Goal: Information Seeking & Learning: Check status

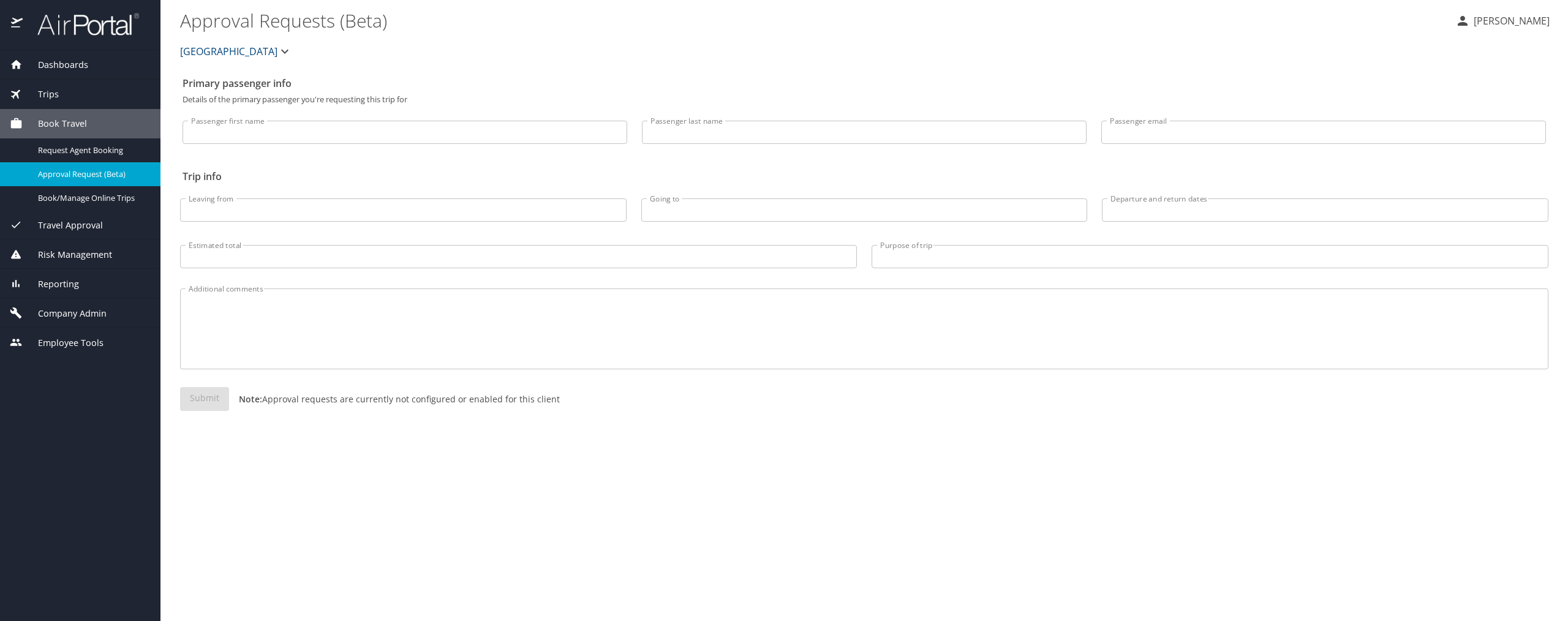
click at [68, 289] on span "Reporting" at bounding box center [50, 284] width 56 height 13
click at [68, 289] on div "Reporting Unused Tickets Savings Tracker Value Scorecard Virtual Pay Lookup Dom…" at bounding box center [80, 284] width 160 height 29
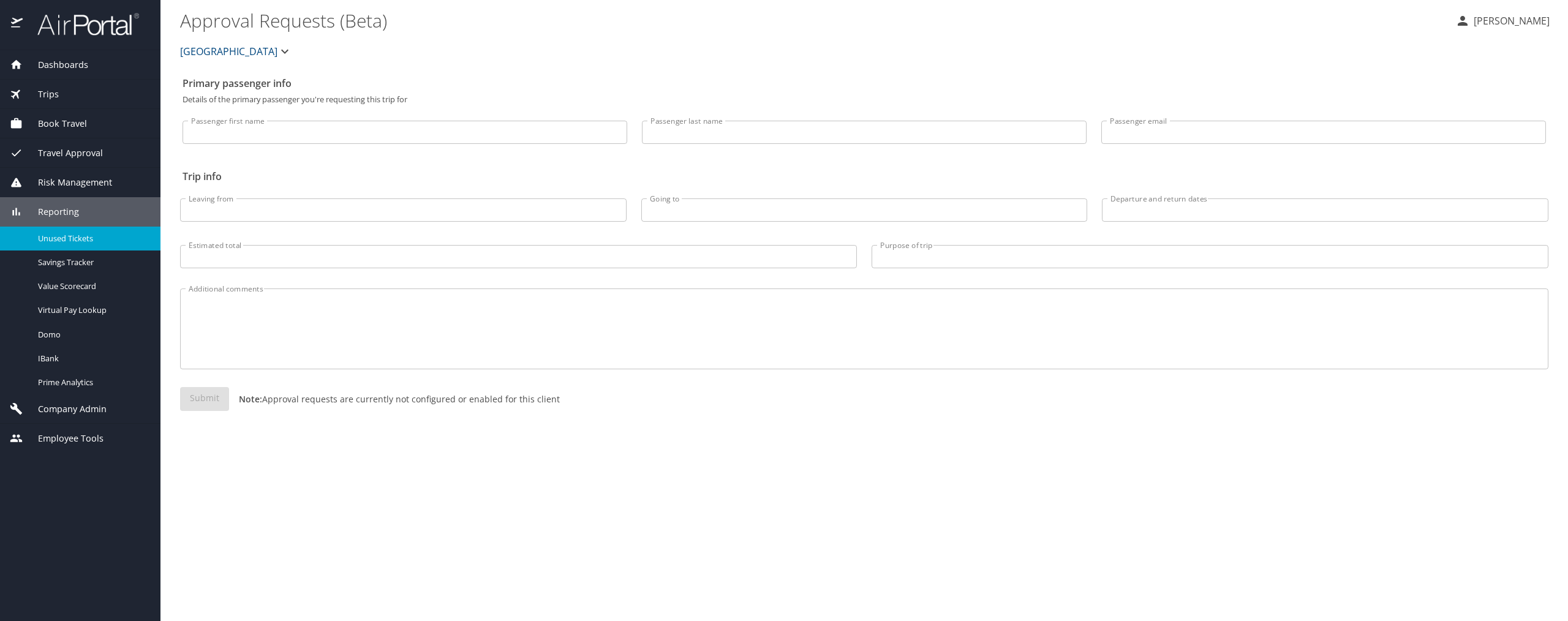
click at [65, 239] on span "Unused Tickets" at bounding box center [92, 239] width 108 height 12
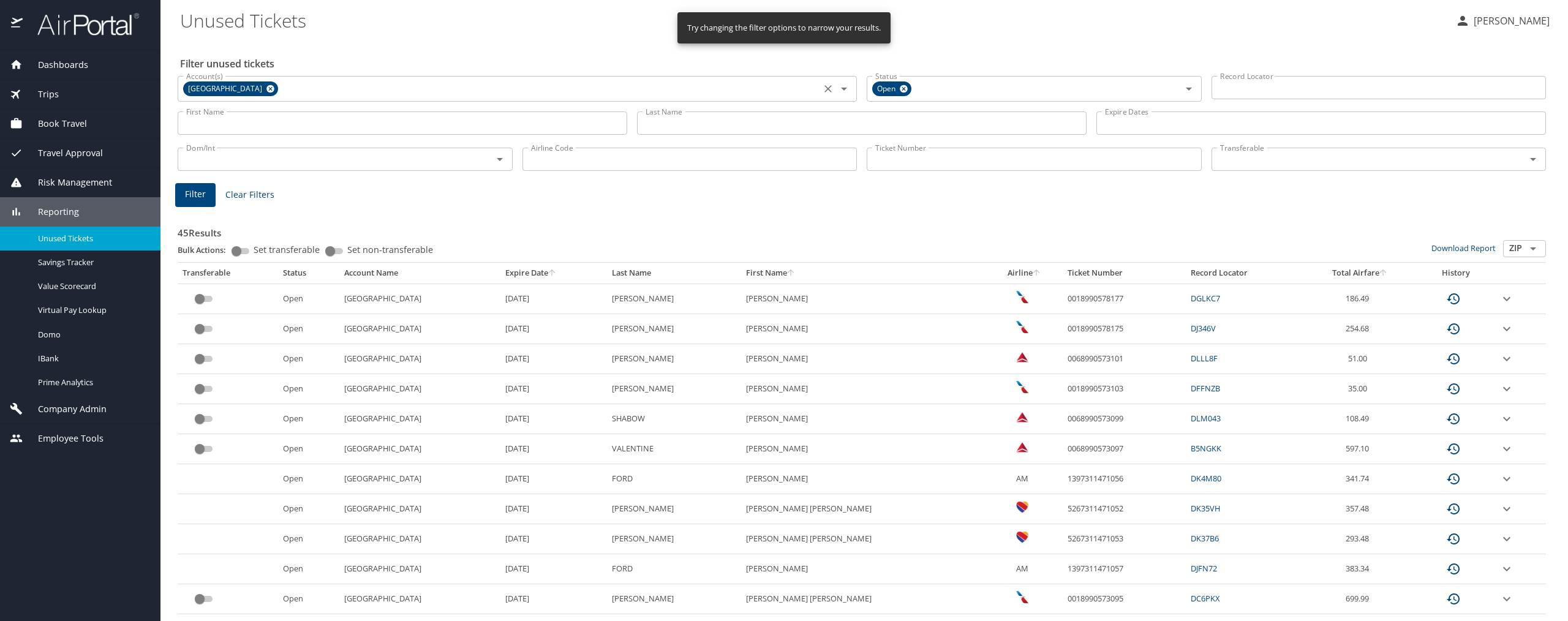
click at [266, 92] on icon at bounding box center [270, 89] width 8 height 8
click at [280, 92] on input "Account(s)" at bounding box center [548, 89] width 537 height 16
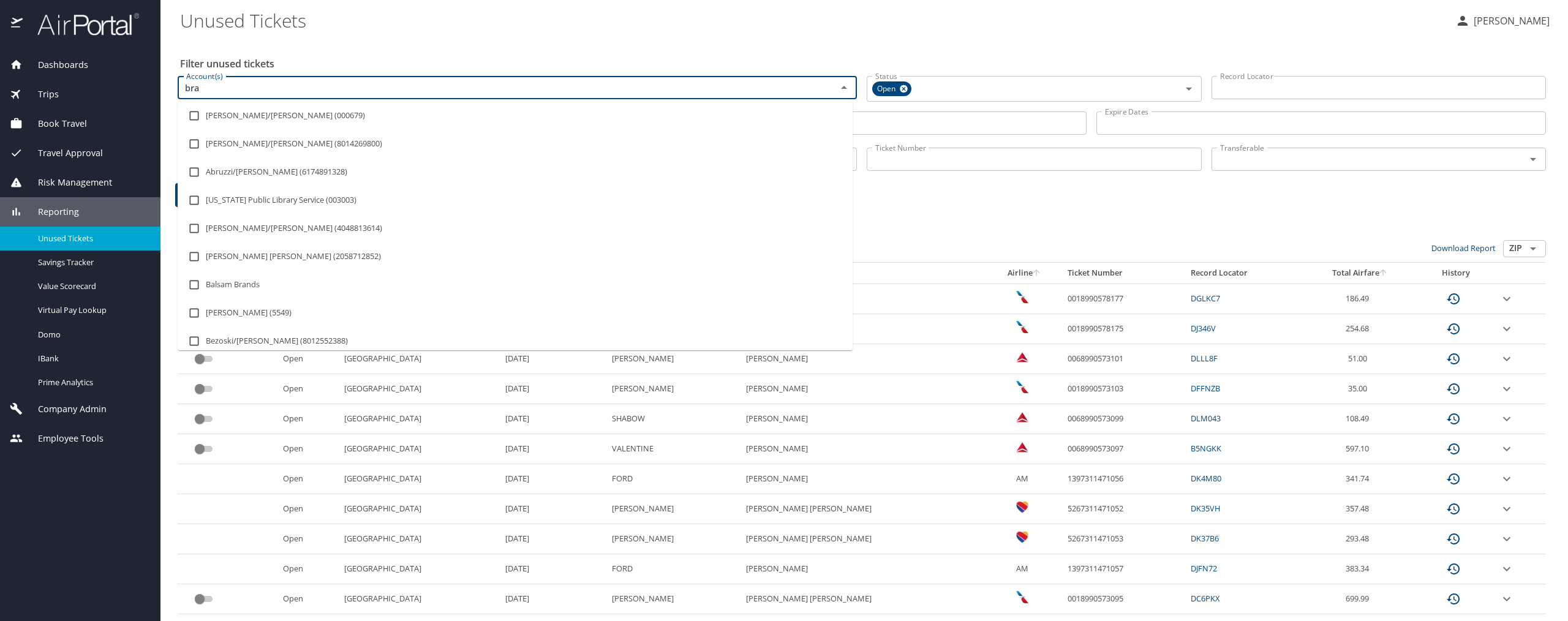
type input "bras"
click at [197, 116] on input "checkbox" at bounding box center [194, 116] width 23 height 23
checkbox input "true"
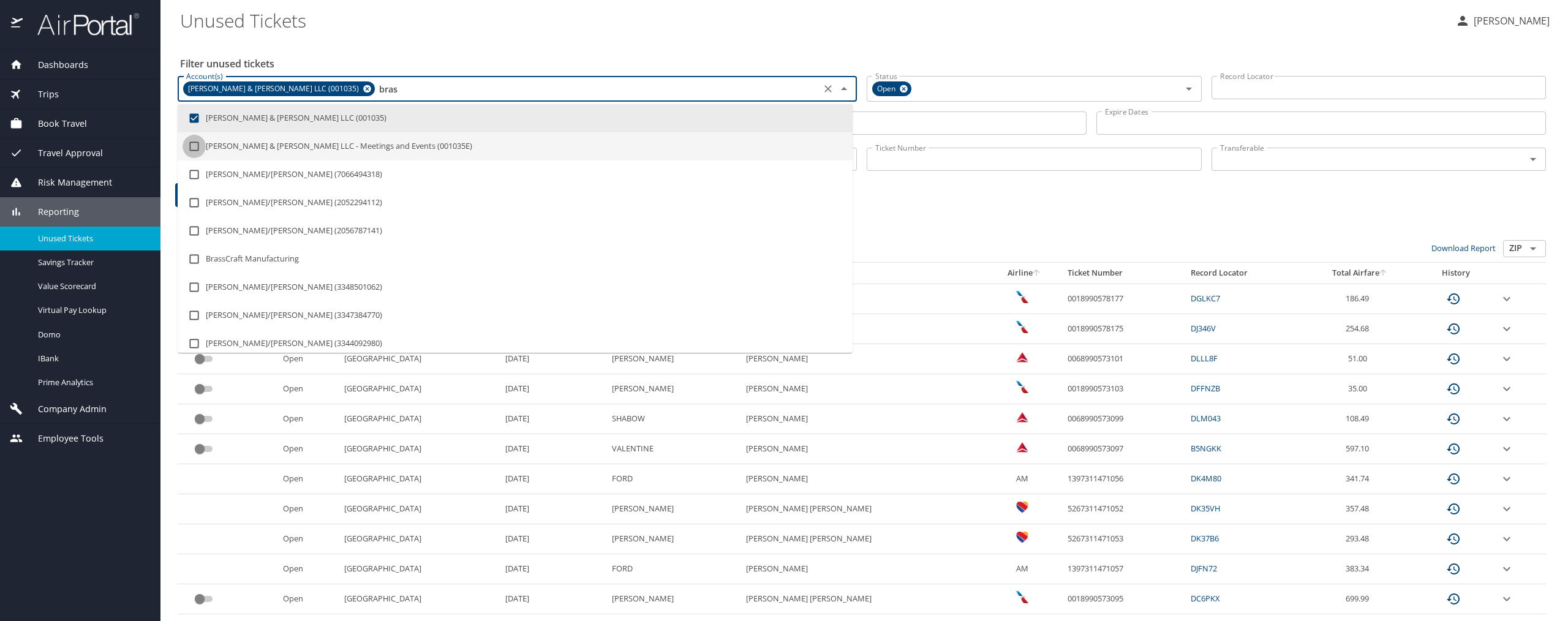
click at [190, 151] on input "checkbox" at bounding box center [194, 147] width 23 height 23
checkbox input "true"
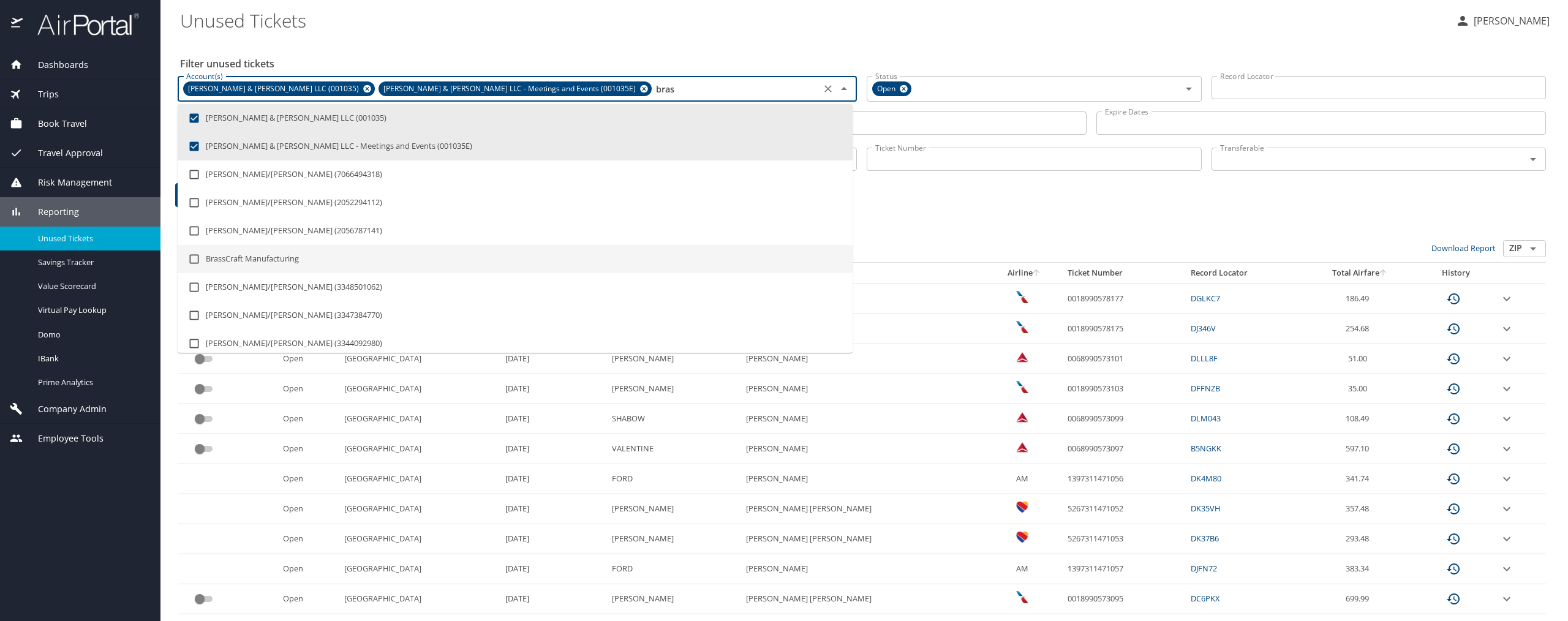
type input "bras"
click at [890, 234] on h3 "45 Results" at bounding box center [862, 229] width 1368 height 21
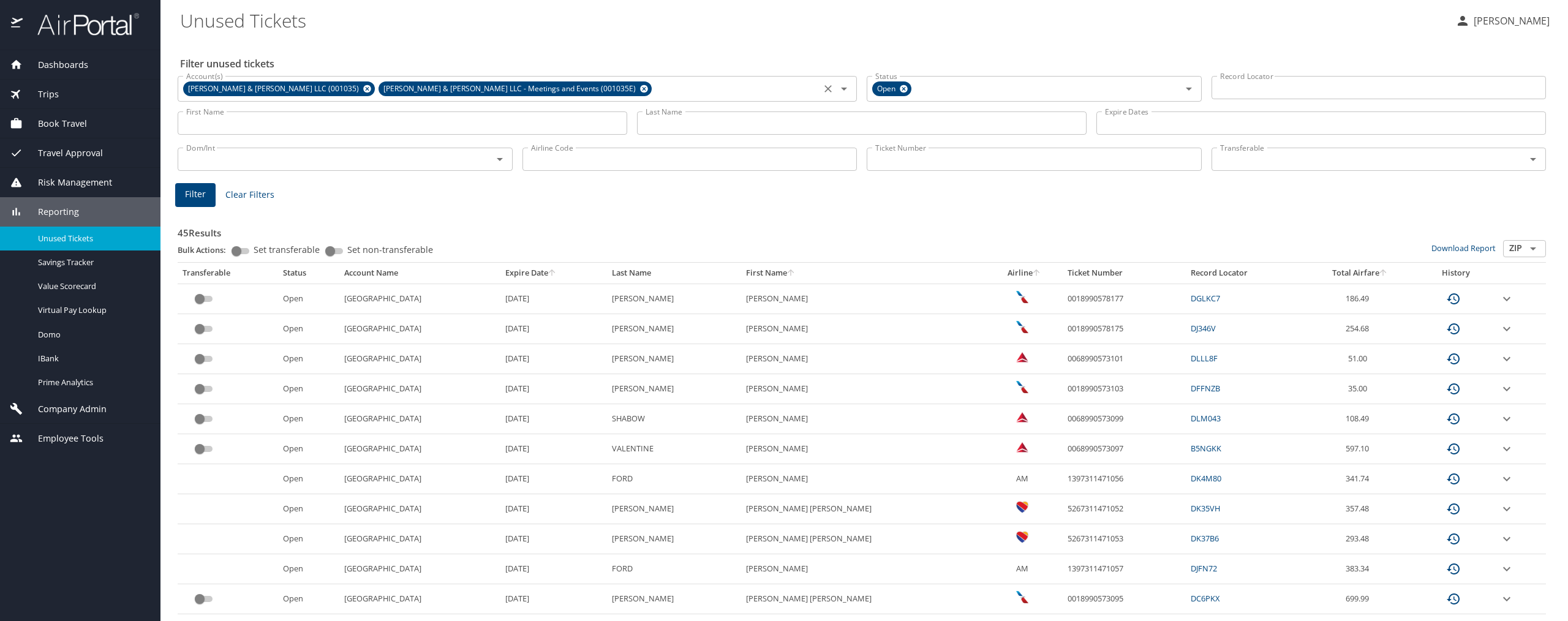
click at [552, 158] on input "Airline Code" at bounding box center [689, 159] width 335 height 23
type input "AA"
click at [195, 190] on span "Filter" at bounding box center [195, 194] width 21 height 15
click at [561, 272] on icon "sort" at bounding box center [557, 272] width 7 height 7
click at [1080, 390] on td "0017141507032" at bounding box center [1126, 389] width 123 height 30
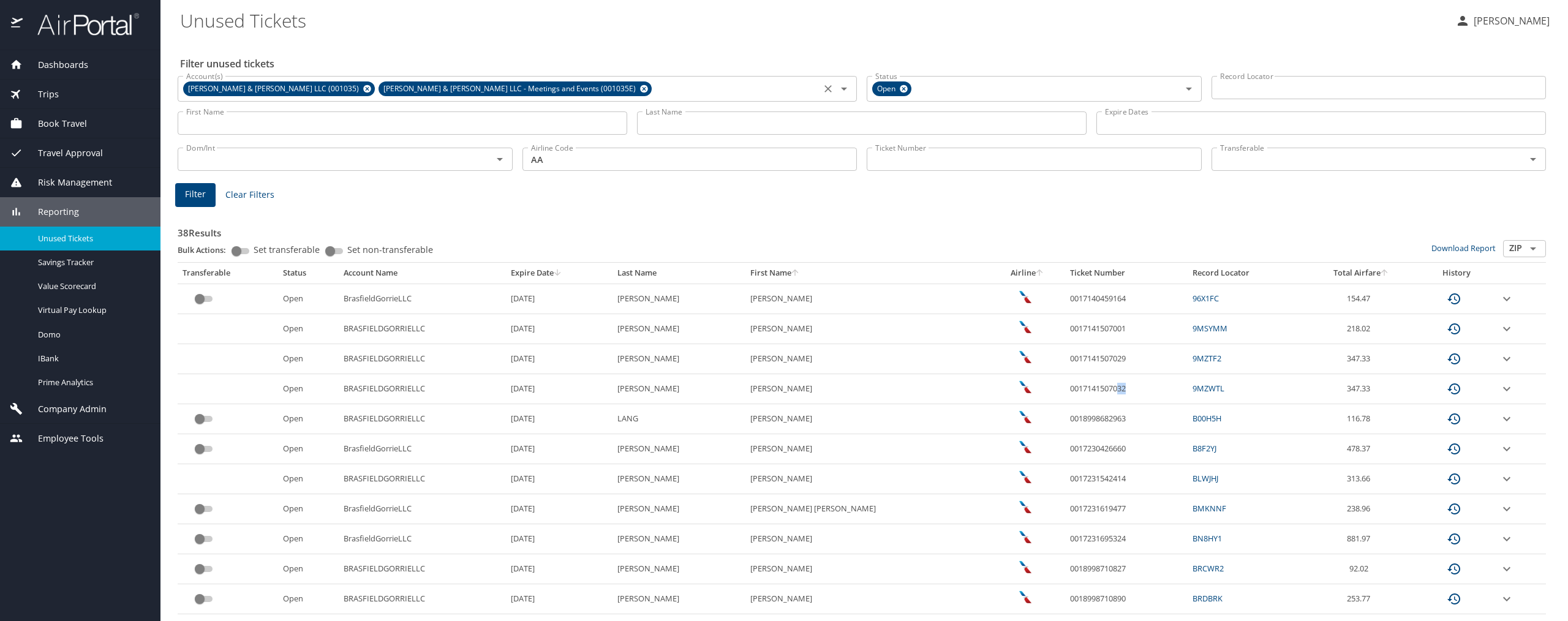
drag, startPoint x: 1080, startPoint y: 390, endPoint x: 1056, endPoint y: 390, distance: 24.0
click at [1065, 390] on td "0017141507032" at bounding box center [1126, 389] width 123 height 30
drag, startPoint x: 1047, startPoint y: 390, endPoint x: 1025, endPoint y: 393, distance: 22.2
click at [1065, 393] on td "0017141507032" at bounding box center [1126, 389] width 123 height 30
click at [1114, 390] on td "0017141507032" at bounding box center [1126, 389] width 123 height 30
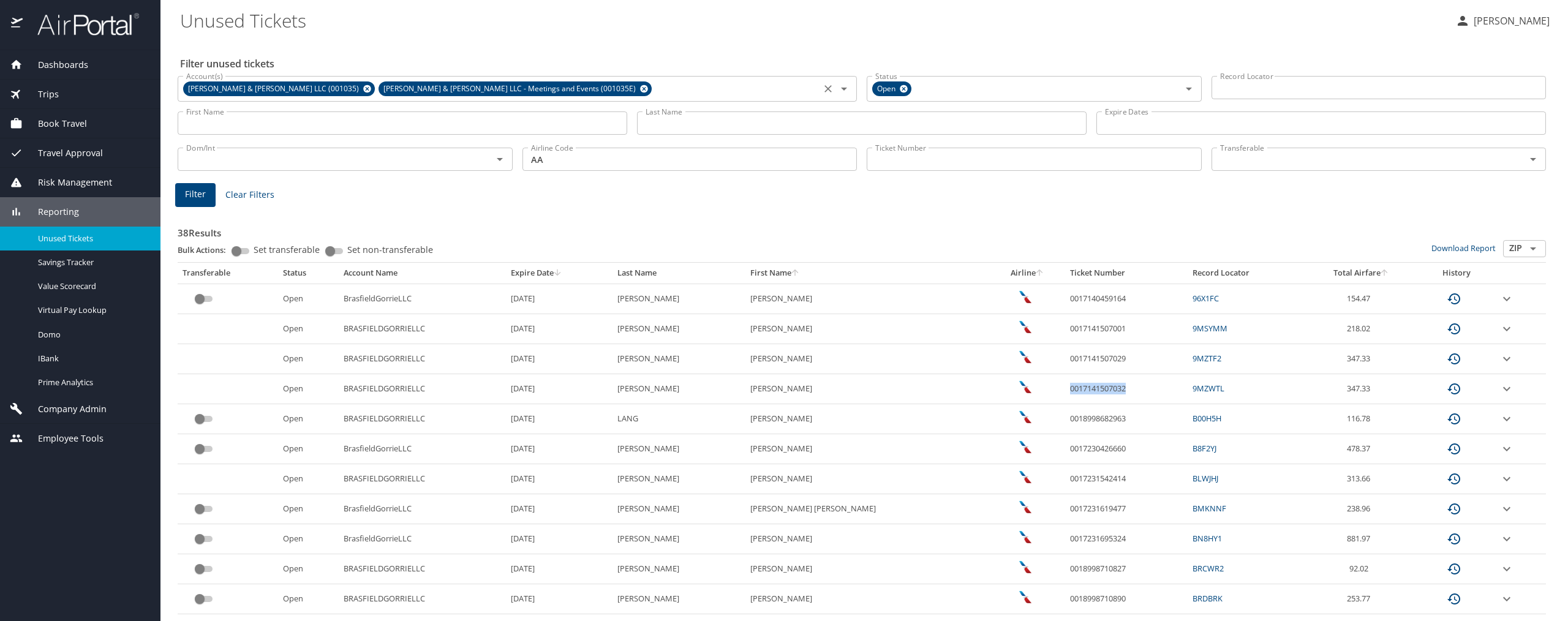
drag, startPoint x: 1095, startPoint y: 389, endPoint x: 1022, endPoint y: 392, distance: 73.1
click at [1065, 392] on td "0017141507032" at bounding box center [1126, 389] width 123 height 30
copy td "0017141507032"
click at [1071, 405] on td "0018998682963" at bounding box center [1126, 419] width 123 height 30
click at [1455, 171] on div "Transferable Transferable" at bounding box center [1378, 158] width 335 height 31
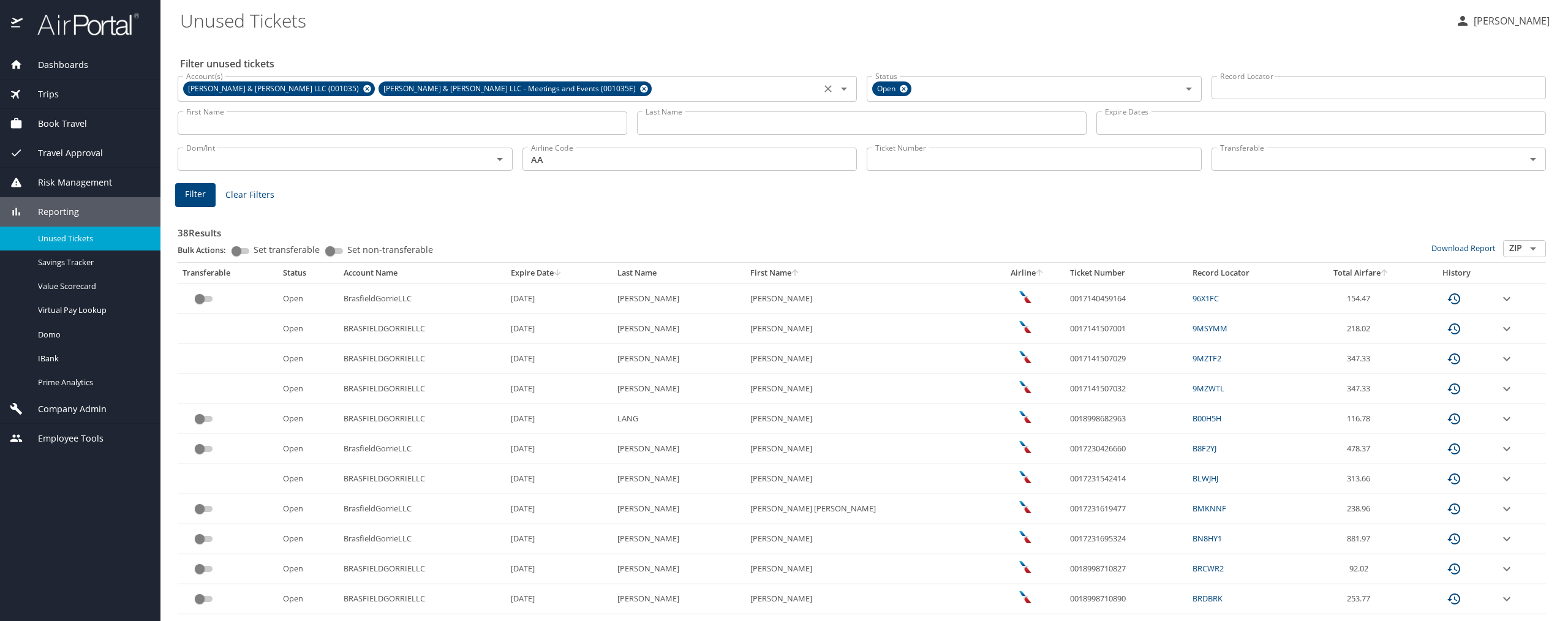
drag, startPoint x: 1084, startPoint y: 330, endPoint x: 1076, endPoint y: 328, distance: 8.2
click at [1080, 329] on td "0017141507001" at bounding box center [1126, 329] width 123 height 30
drag, startPoint x: 1076, startPoint y: 328, endPoint x: 1044, endPoint y: 330, distance: 32.1
click at [1065, 330] on td "0017141507001" at bounding box center [1126, 329] width 123 height 30
drag, startPoint x: 1031, startPoint y: 331, endPoint x: 1022, endPoint y: 331, distance: 9.0
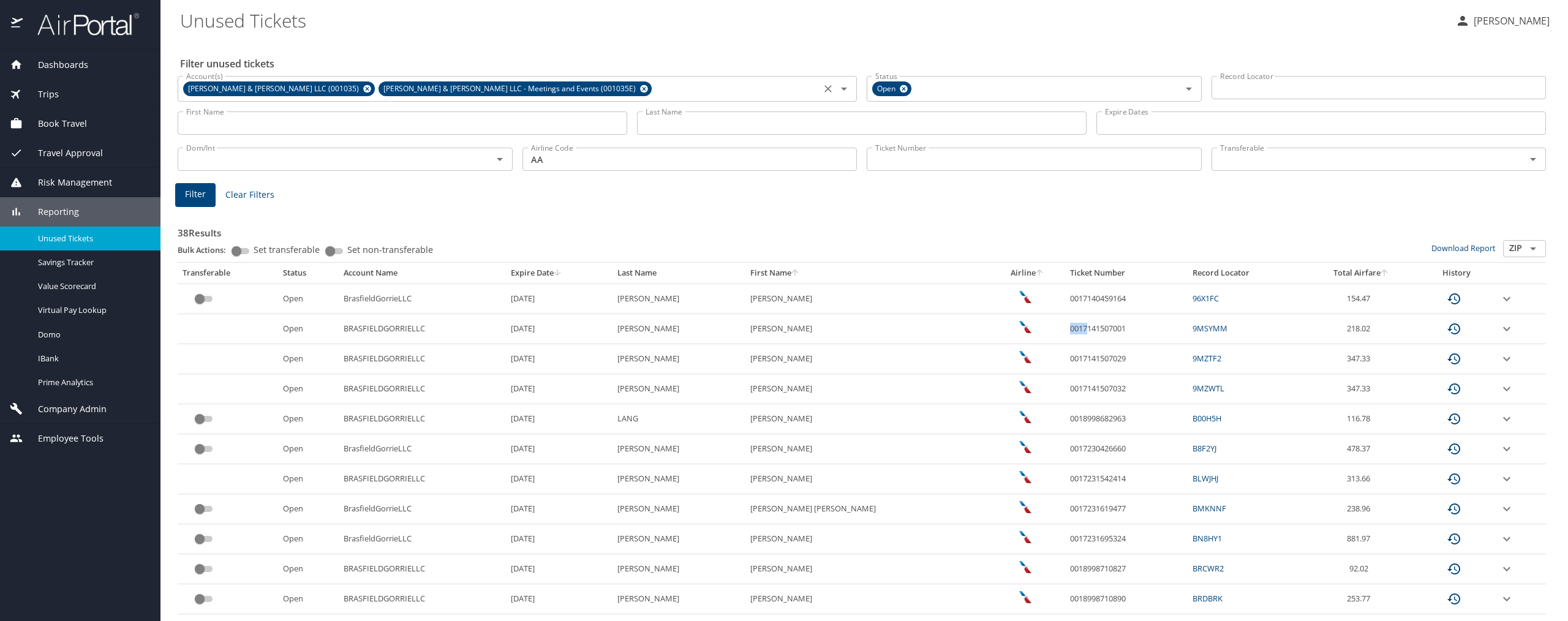
click at [1065, 331] on td "0017141507001" at bounding box center [1126, 329] width 123 height 30
drag, startPoint x: 1085, startPoint y: 329, endPoint x: 1073, endPoint y: 329, distance: 12.0
click at [1079, 329] on td "0017141507001" at bounding box center [1126, 329] width 123 height 30
drag, startPoint x: 1073, startPoint y: 329, endPoint x: 1059, endPoint y: 331, distance: 14.1
click at [1065, 331] on td "0017141507001" at bounding box center [1126, 329] width 123 height 30
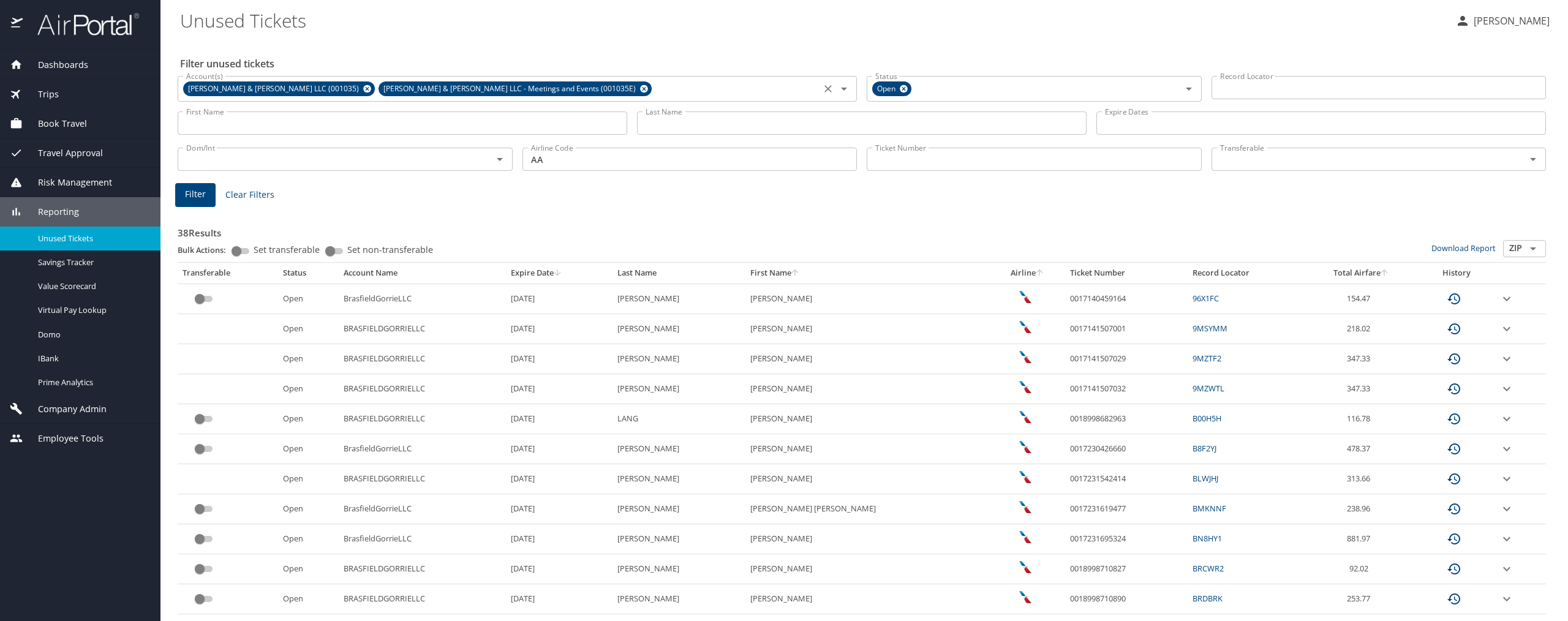
click at [1090, 331] on td "0017141507001" at bounding box center [1126, 329] width 123 height 30
click at [1084, 326] on td "0017141507001" at bounding box center [1126, 329] width 123 height 30
drag, startPoint x: 1071, startPoint y: 328, endPoint x: 1021, endPoint y: 328, distance: 50.0
click at [1065, 328] on td "0017141507001" at bounding box center [1126, 329] width 123 height 30
copy td "0017141507001"
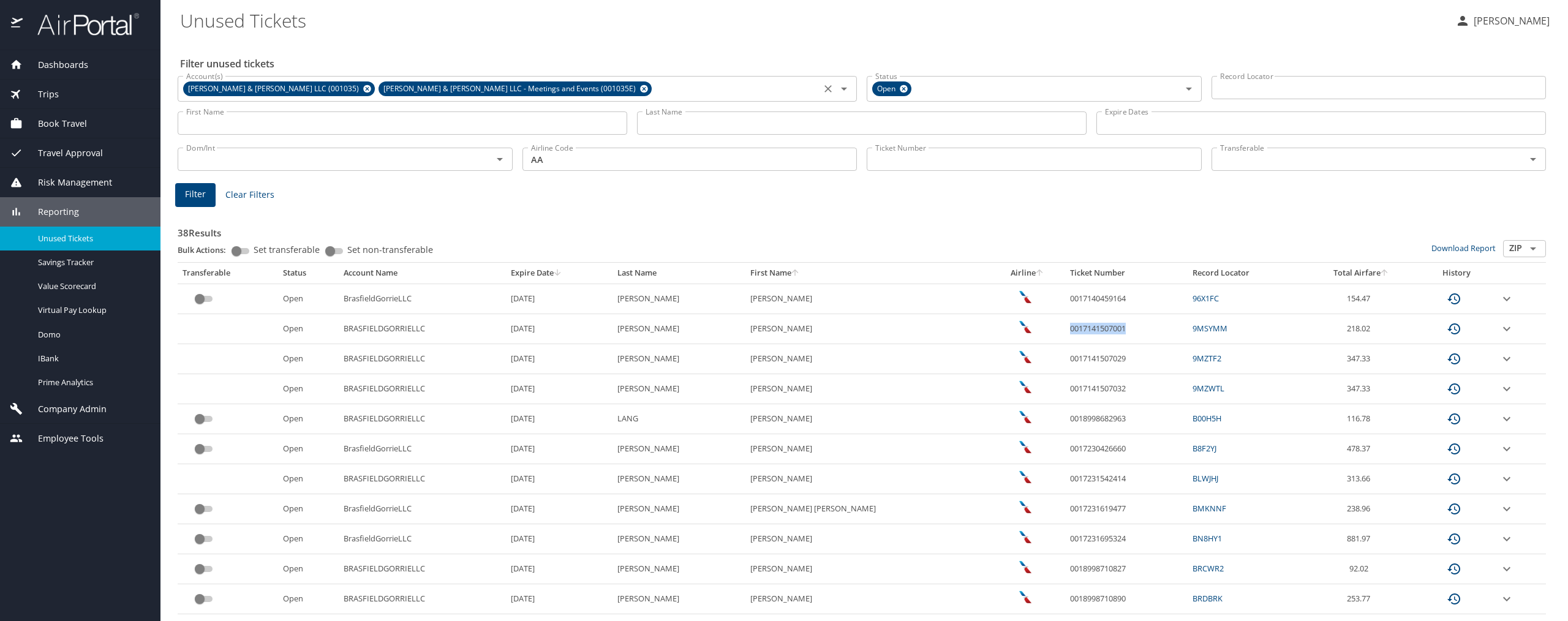
click at [1450, 392] on button "custom pagination table" at bounding box center [1453, 389] width 29 height 29
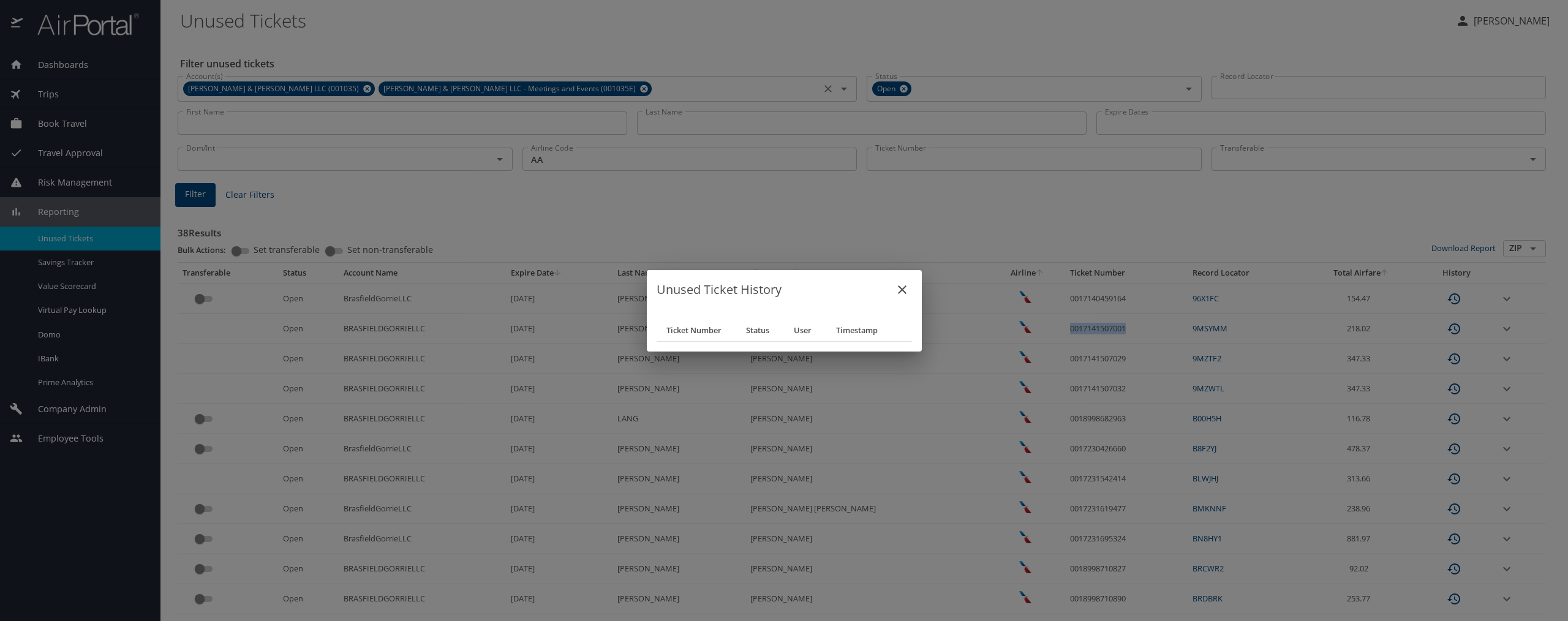
click at [903, 285] on icon "close" at bounding box center [902, 290] width 15 height 15
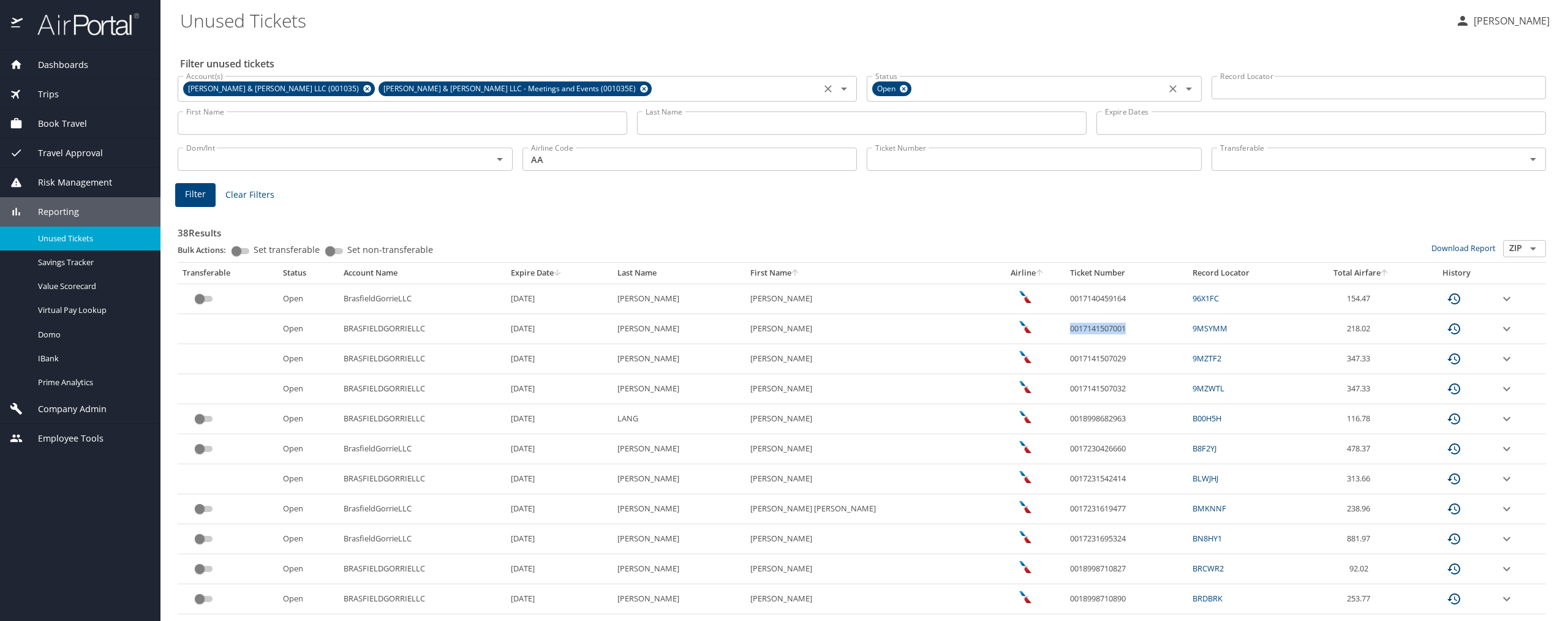
click at [1186, 89] on icon "Open" at bounding box center [1189, 89] width 6 height 3
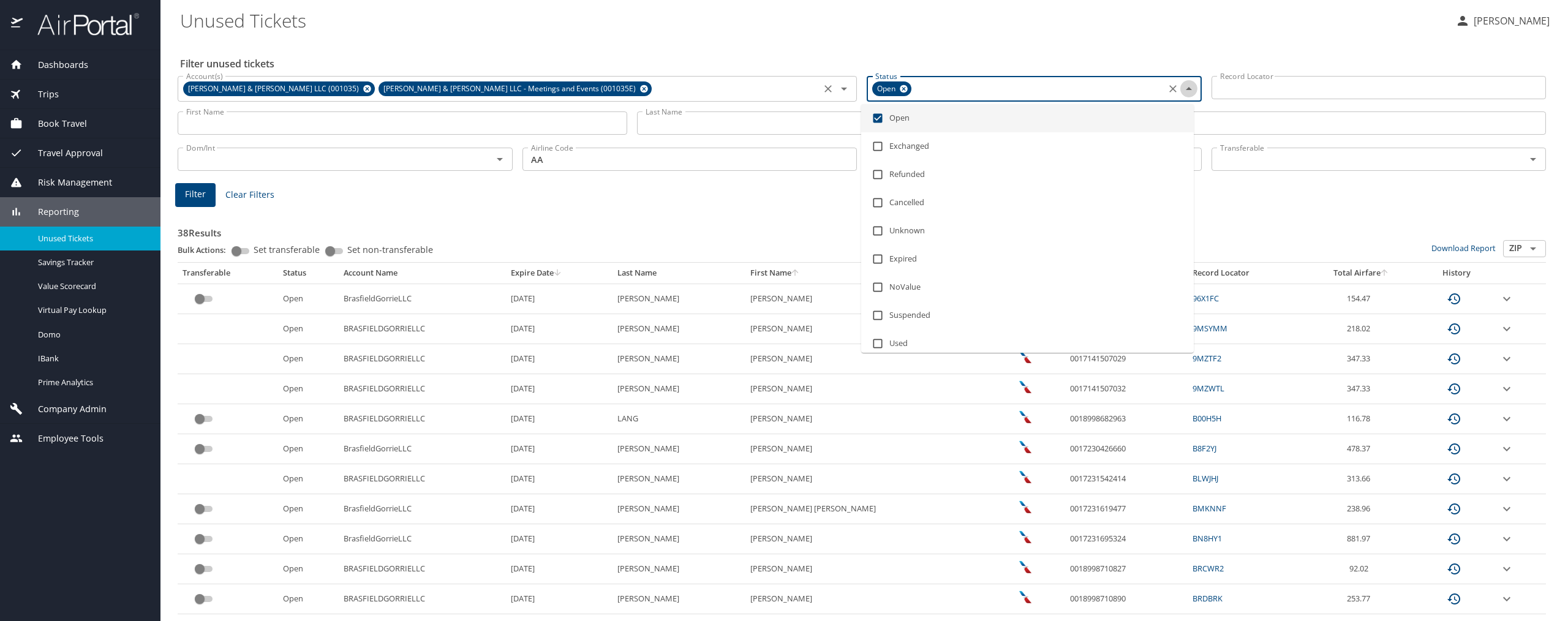
click at [1186, 89] on icon "Close" at bounding box center [1189, 88] width 6 height 3
click at [1186, 89] on icon "Open" at bounding box center [1189, 89] width 6 height 3
click at [1186, 89] on icon "Close" at bounding box center [1189, 88] width 6 height 3
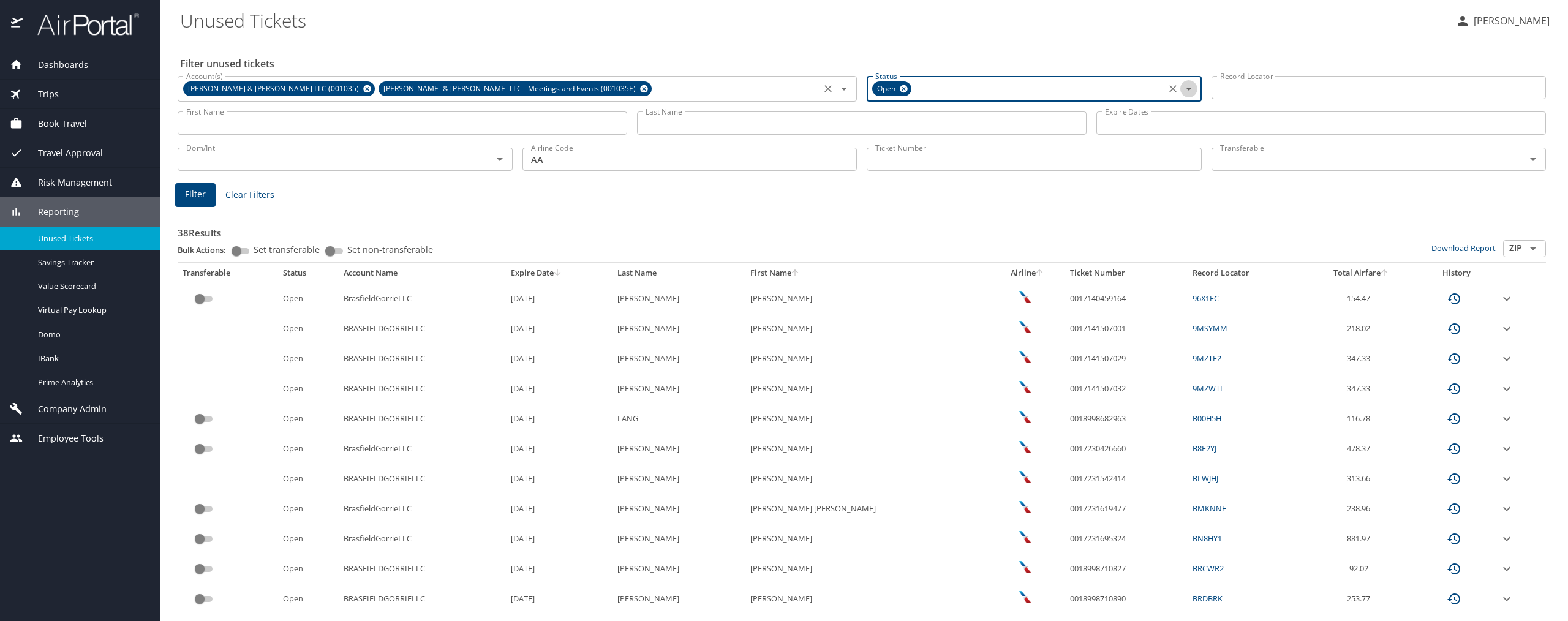
click at [1186, 89] on icon "Open" at bounding box center [1189, 89] width 6 height 3
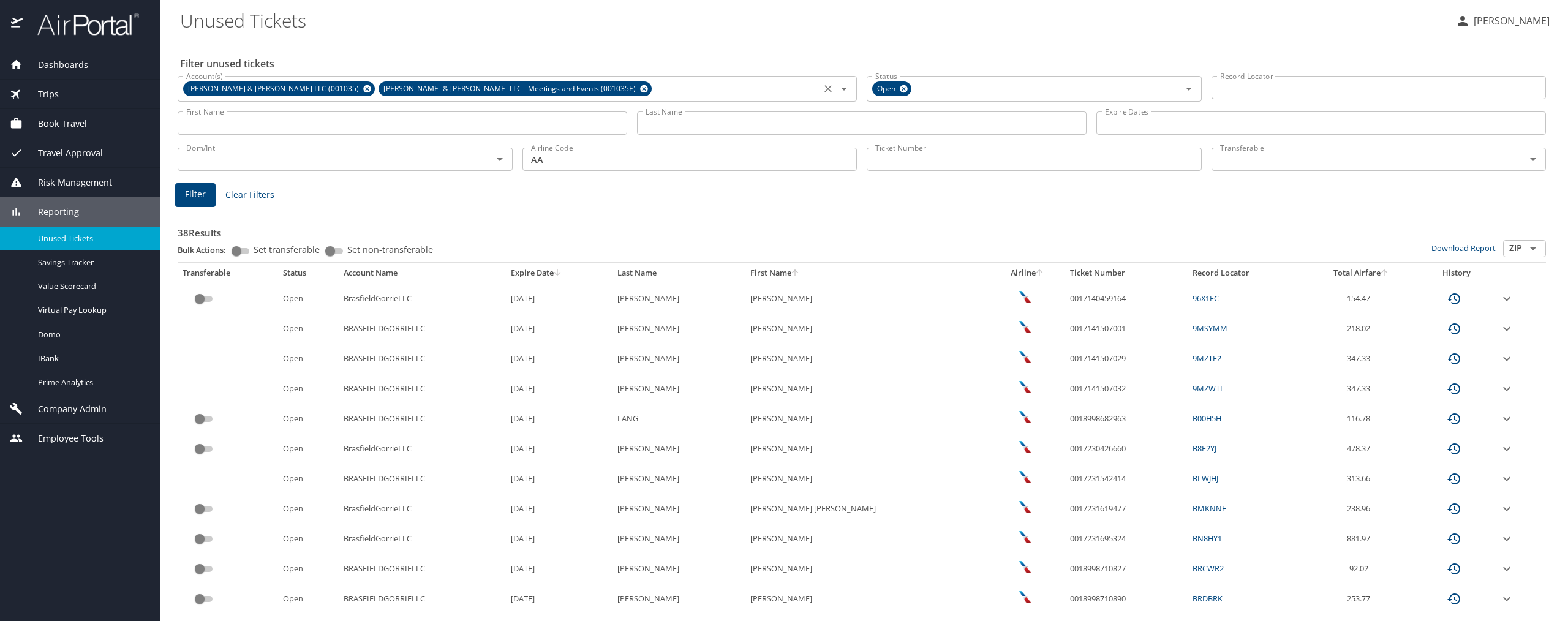
click at [1316, 195] on div "Filter Clear Filters" at bounding box center [861, 195] width 1373 height 24
click at [1081, 301] on td "0017140459164" at bounding box center [1126, 298] width 123 height 30
drag, startPoint x: 1081, startPoint y: 301, endPoint x: 1026, endPoint y: 304, distance: 55.1
click at [1065, 304] on td "0017140459164" at bounding box center [1126, 298] width 123 height 30
click at [1086, 296] on td "0017140459164" at bounding box center [1126, 298] width 123 height 30
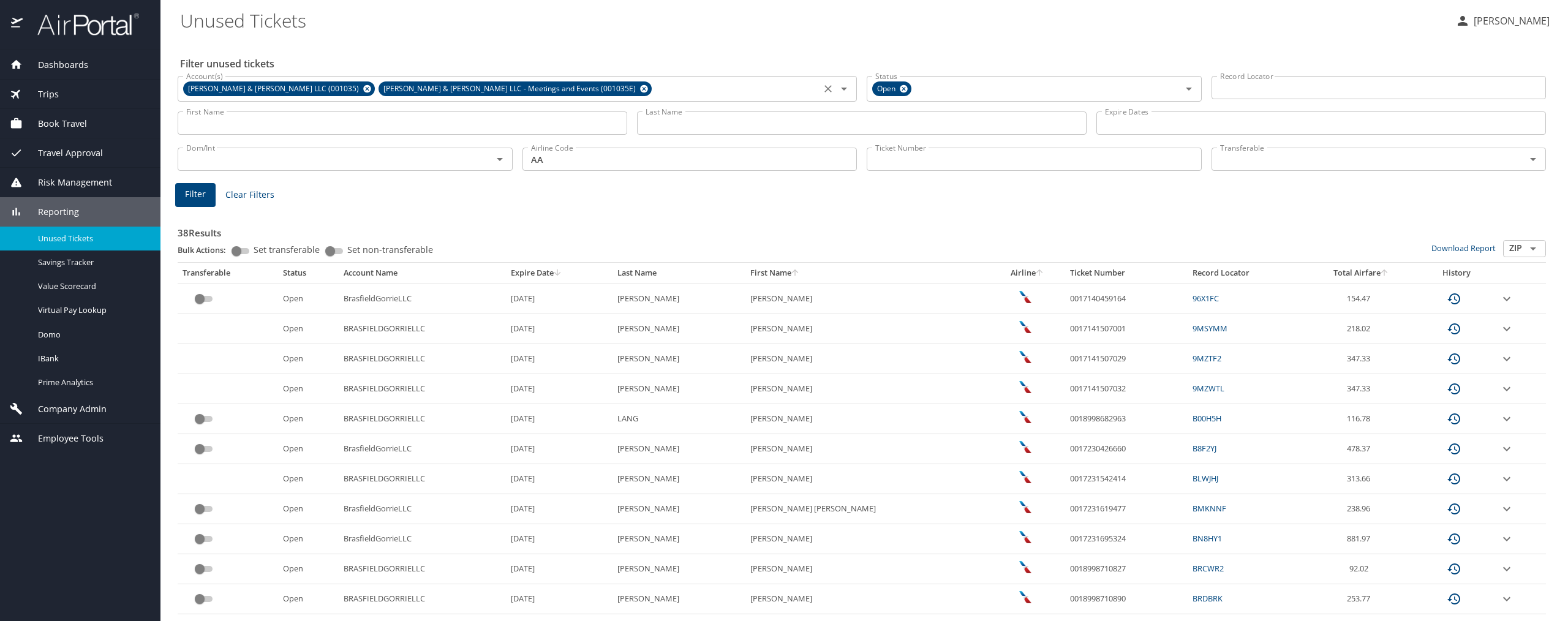
click at [1080, 416] on td "0018998682963" at bounding box center [1126, 419] width 123 height 30
drag, startPoint x: 1080, startPoint y: 416, endPoint x: 1022, endPoint y: 420, distance: 58.1
click at [1065, 420] on td "0018998682963" at bounding box center [1126, 419] width 123 height 30
